Goal: Information Seeking & Learning: Find specific fact

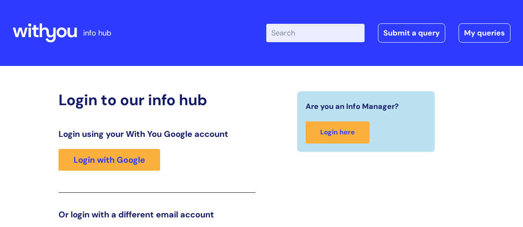
scroll to position [129, 0]
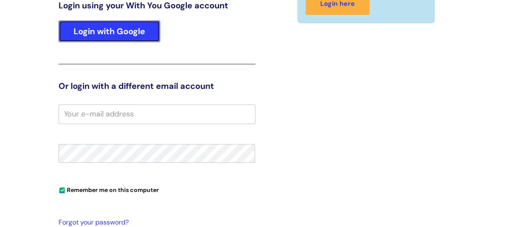
click at [101, 31] on link "Login with Google" at bounding box center [110, 31] width 102 height 22
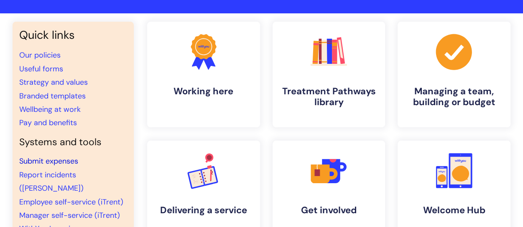
scroll to position [42, 0]
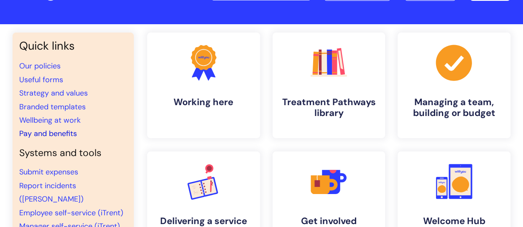
click at [54, 133] on link "Pay and benefits" at bounding box center [48, 134] width 58 height 10
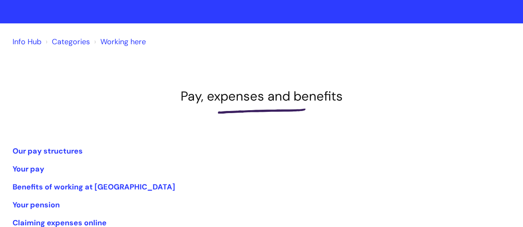
scroll to position [84, 0]
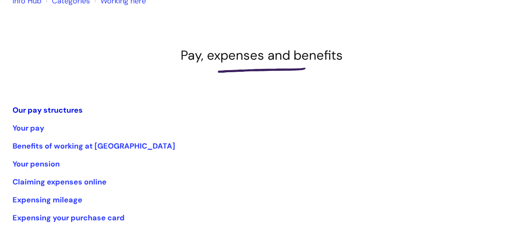
click at [41, 112] on link "Our pay structures" at bounding box center [48, 110] width 70 height 10
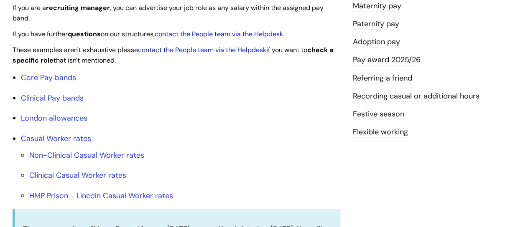
scroll to position [251, 0]
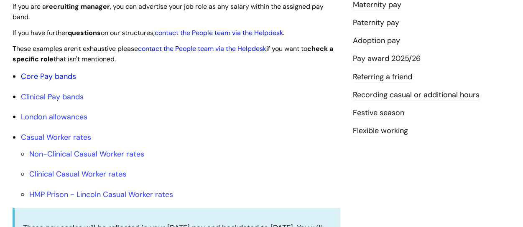
click at [33, 76] on link "Core Pay bands" at bounding box center [48, 76] width 55 height 10
click at [56, 77] on link "Core Pay bands" at bounding box center [48, 76] width 55 height 10
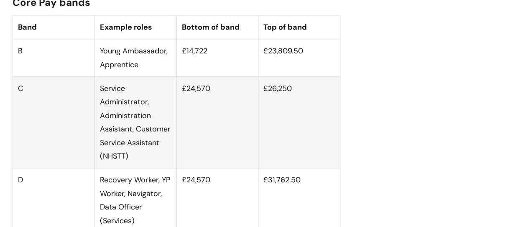
scroll to position [585, 0]
